Goal: Task Accomplishment & Management: Manage account settings

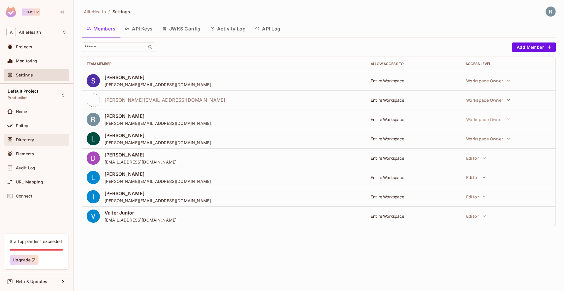
click at [30, 137] on div "Directory" at bounding box center [36, 139] width 60 height 7
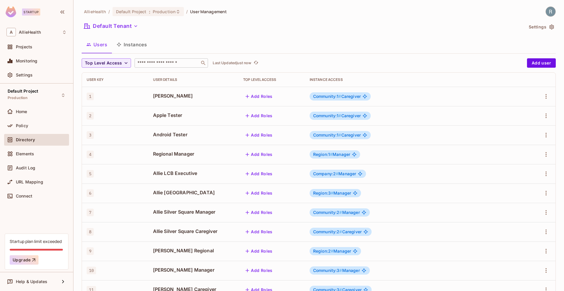
click at [161, 60] on div "​" at bounding box center [170, 62] width 73 height 9
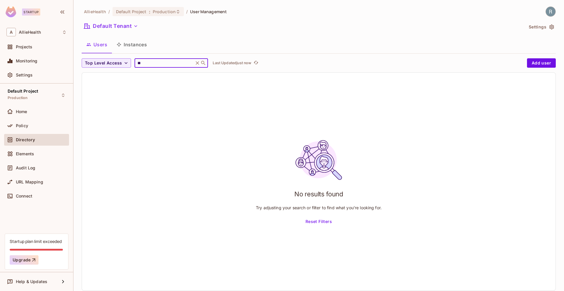
type input "*"
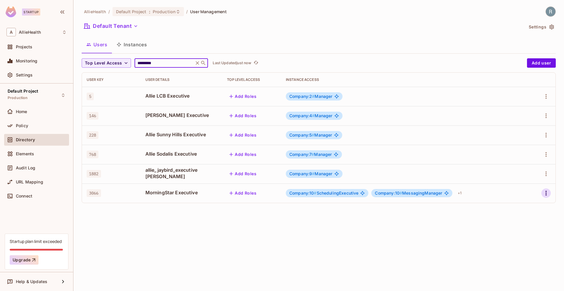
type input "*********"
click at [546, 195] on icon "button" at bounding box center [545, 193] width 7 height 7
click at [506, 207] on div "Edit" at bounding box center [509, 206] width 21 height 9
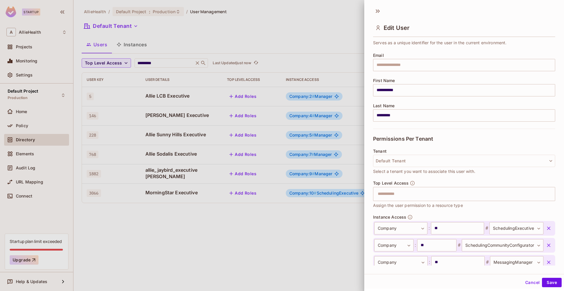
scroll to position [72, 0]
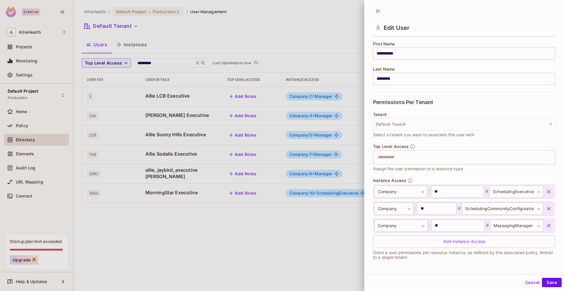
click at [547, 227] on icon "button" at bounding box center [549, 226] width 4 height 4
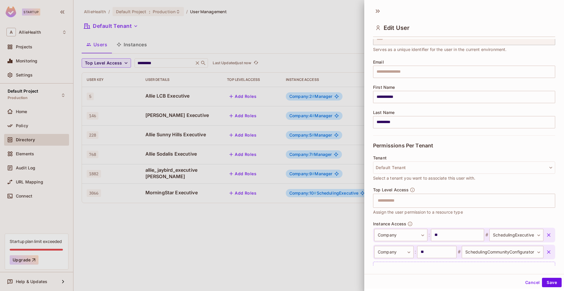
scroll to position [0, 0]
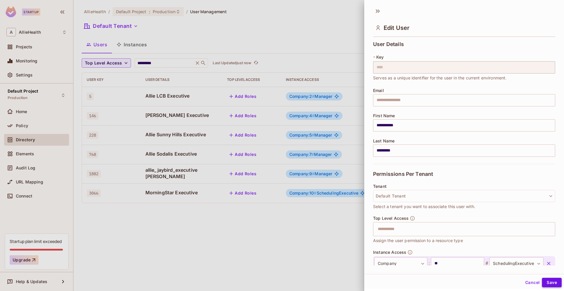
click at [550, 283] on button "Save" at bounding box center [552, 282] width 20 height 9
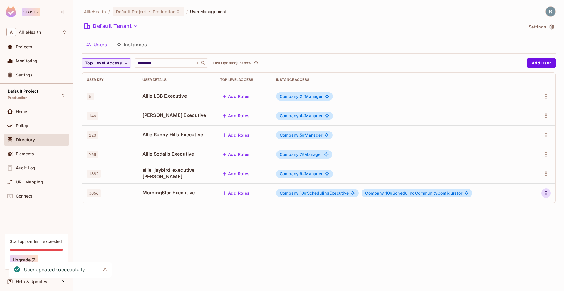
click at [546, 195] on icon "button" at bounding box center [545, 193] width 1 height 5
click at [518, 204] on span "Edit" at bounding box center [514, 206] width 11 height 9
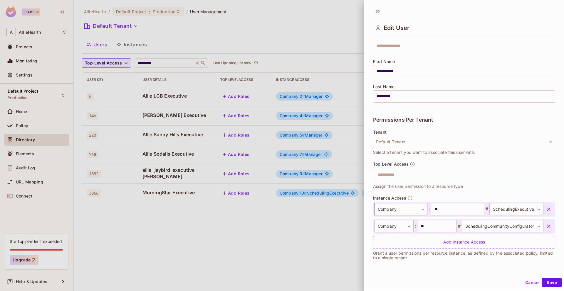
scroll to position [55, 0]
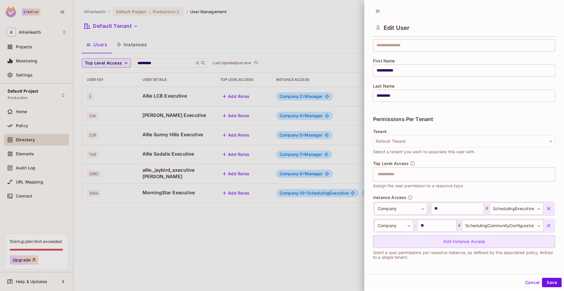
click at [392, 240] on div "Add Instance Access" at bounding box center [464, 242] width 182 height 13
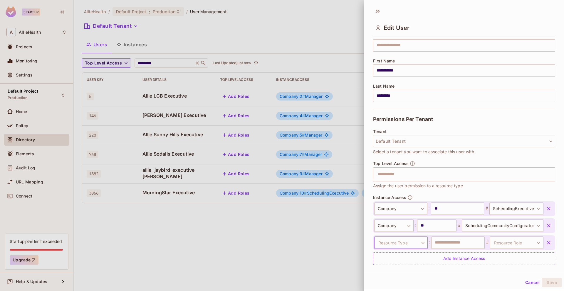
click at [393, 242] on body "Startup A AllieHealth Projects Monitoring Settings Default Project Production H…" at bounding box center [282, 145] width 564 height 291
click at [388, 260] on li "Company" at bounding box center [396, 258] width 54 height 11
click at [439, 242] on input "text" at bounding box center [457, 243] width 53 height 12
type input "**"
click at [521, 242] on body "**********" at bounding box center [282, 145] width 564 height 291
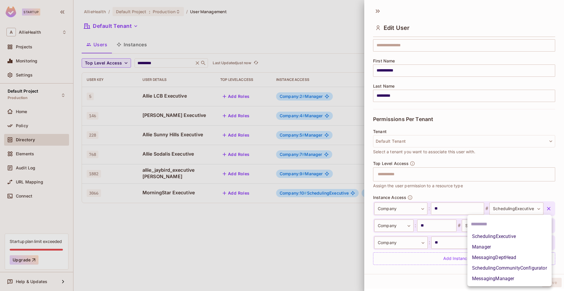
click at [501, 280] on li "MessagingManager" at bounding box center [509, 279] width 84 height 11
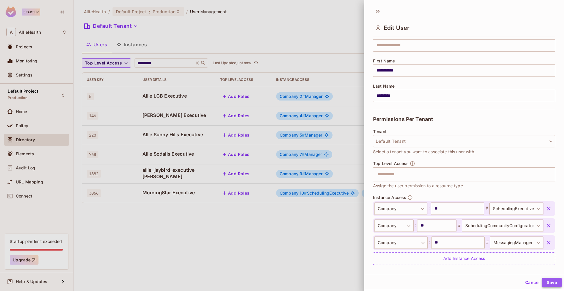
click at [543, 280] on button "Save" at bounding box center [552, 282] width 20 height 9
